Goal: Navigation & Orientation: Find specific page/section

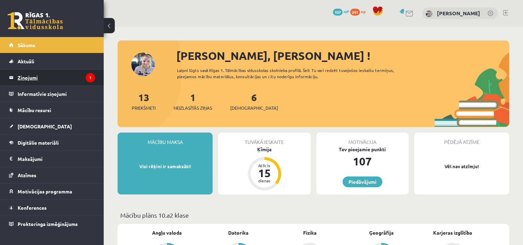
click at [55, 76] on legend "Ziņojumi 1" at bounding box center [56, 77] width 77 height 16
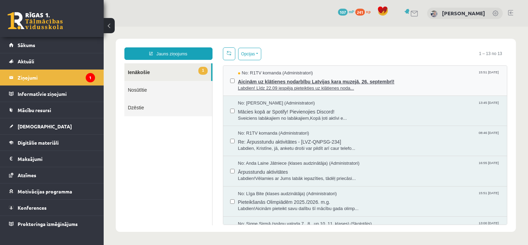
click at [282, 88] on span "Labdien! Līdz 22.09 iespēja pieteikties uz klātienes noda..." at bounding box center [369, 88] width 262 height 7
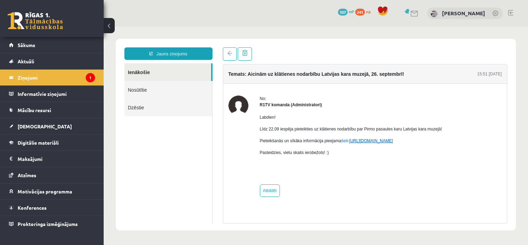
click at [356, 142] on link "[URL][DOMAIN_NAME]" at bounding box center [371, 140] width 44 height 5
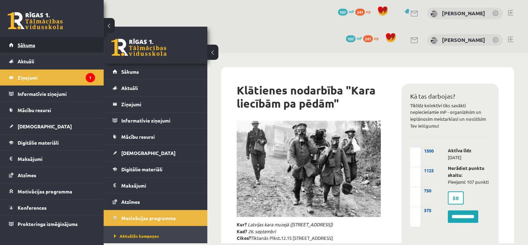
click at [46, 40] on link "Sākums" at bounding box center [52, 45] width 86 height 16
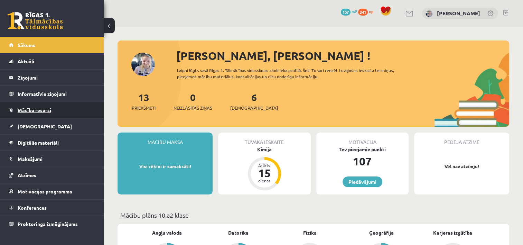
click at [61, 104] on link "Mācību resursi" at bounding box center [52, 110] width 86 height 16
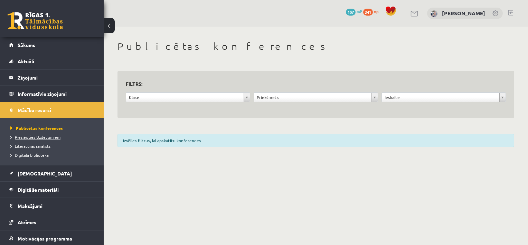
click at [44, 138] on span "Pieslēgties Uzdevumiem" at bounding box center [35, 137] width 50 height 6
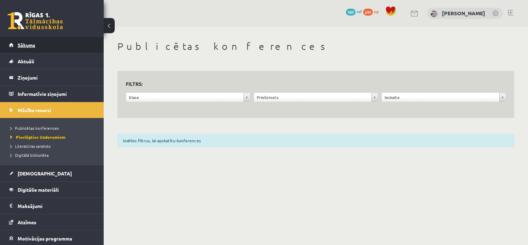
click at [24, 45] on span "Sākums" at bounding box center [27, 45] width 18 height 6
